Goal: Check status: Check status

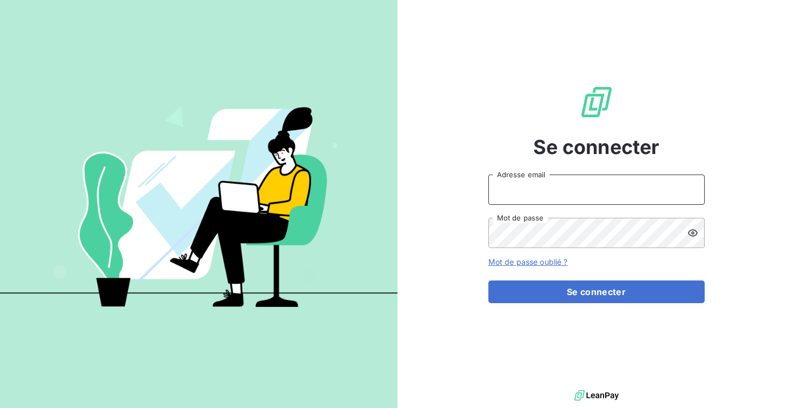
click at [550, 197] on input "Adresse email" at bounding box center [596, 190] width 216 height 30
type input "[EMAIL_ADDRESS][DOMAIN_NAME]"
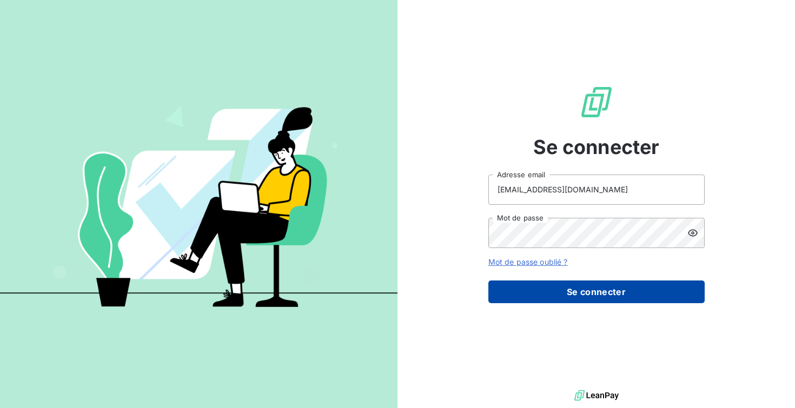
click at [566, 288] on button "Se connecter" at bounding box center [596, 292] width 216 height 23
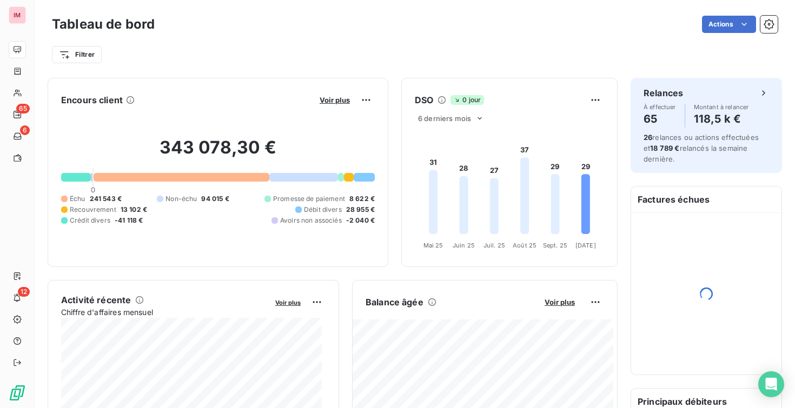
click at [74, 194] on span "Échu" at bounding box center [78, 199] width 16 height 10
drag, startPoint x: 121, startPoint y: 193, endPoint x: 95, endPoint y: 193, distance: 26.5
click at [95, 194] on div "Échu 241 543 € Non-échu 94 015 € Promesse de paiement 8 622 € Recouvrement 13 1…" at bounding box center [218, 209] width 314 height 31
click at [95, 194] on span "241 543 €" at bounding box center [106, 199] width 32 height 10
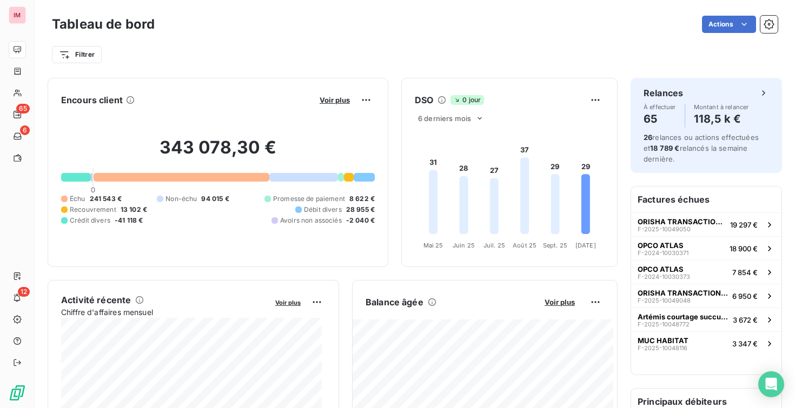
click at [61, 196] on div "Échu" at bounding box center [73, 199] width 24 height 10
click at [72, 195] on span "Échu" at bounding box center [78, 199] width 16 height 10
click at [109, 194] on span "241 543 €" at bounding box center [106, 199] width 32 height 10
drag, startPoint x: 90, startPoint y: 193, endPoint x: 122, endPoint y: 193, distance: 32.4
click at [122, 194] on div "Échu 241 543 € Non-échu 94 015 € Promesse de paiement 8 622 € Recouvrement 13 1…" at bounding box center [218, 209] width 314 height 31
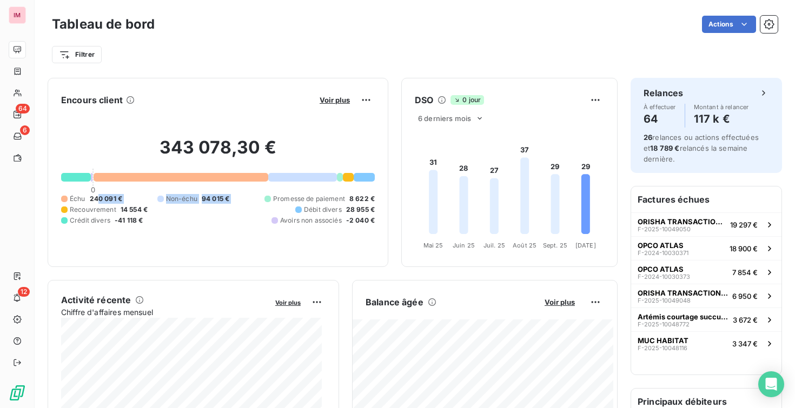
drag, startPoint x: 98, startPoint y: 194, endPoint x: 129, endPoint y: 196, distance: 31.5
click at [130, 195] on div "Échu 240 091 € Non-échu 94 015 € Promesse de paiement 8 622 € Recouvrement 14 5…" at bounding box center [218, 209] width 314 height 31
click at [108, 196] on span "240 091 €" at bounding box center [106, 199] width 32 height 10
drag, startPoint x: 92, startPoint y: 192, endPoint x: 131, endPoint y: 196, distance: 39.1
click at [129, 195] on div "Échu 240 091 € Non-échu 94 015 € Promesse de paiement 8 622 € Recouvrement 14 5…" at bounding box center [218, 209] width 314 height 31
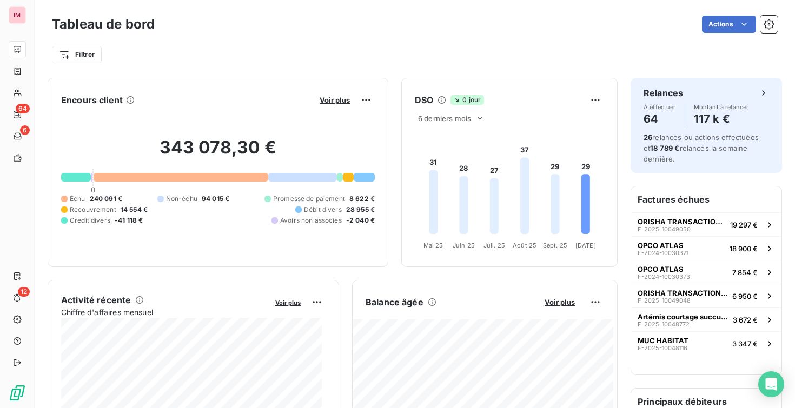
click at [133, 196] on div "Échu 240 091 € Non-échu 94 015 € Promesse de paiement 8 622 € Recouvrement 14 5…" at bounding box center [218, 209] width 314 height 31
drag, startPoint x: 92, startPoint y: 193, endPoint x: 124, endPoint y: 193, distance: 32.4
click at [124, 194] on div "Échu 240 091 € Non-échu 94 015 € Promesse de paiement 8 622 € Recouvrement 14 5…" at bounding box center [218, 209] width 314 height 31
drag, startPoint x: 90, startPoint y: 193, endPoint x: 116, endPoint y: 194, distance: 26.0
click at [116, 194] on span "240 091 €" at bounding box center [106, 199] width 32 height 10
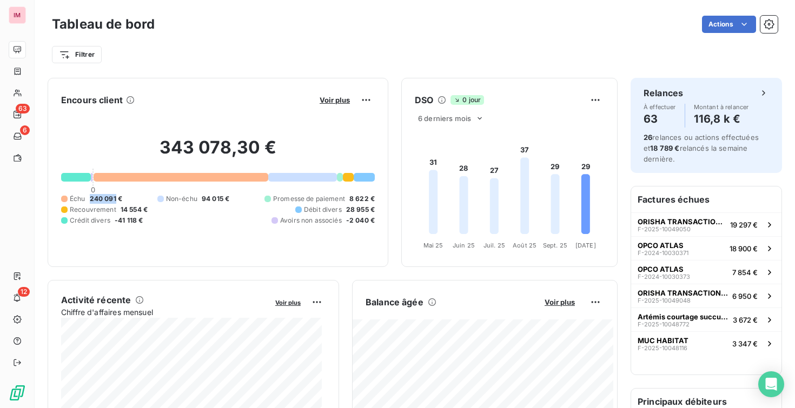
copy span "240 091"
